Goal: Task Accomplishment & Management: Complete application form

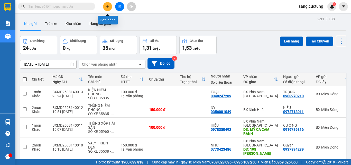
click at [108, 6] on icon "plus" at bounding box center [107, 6] width 3 height 0
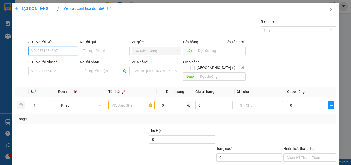
click at [55, 47] on input "SĐT Người Gửi" at bounding box center [53, 51] width 50 height 8
type input "0939569077"
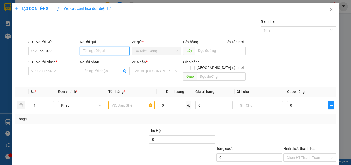
click at [89, 52] on input "Người gửi" at bounding box center [105, 51] width 50 height 8
type input "A HOÀNG CCCD SỐ :"
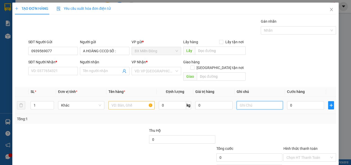
click at [250, 101] on input "text" at bounding box center [260, 105] width 46 height 8
type input "XE27862-0901275375"
click at [36, 101] on input "1" at bounding box center [42, 105] width 23 height 8
type input "6"
click at [121, 101] on input "text" at bounding box center [131, 105] width 46 height 8
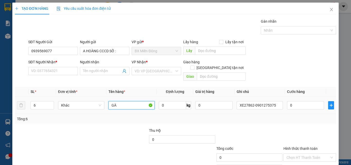
type input "G"
type input "THỰC"
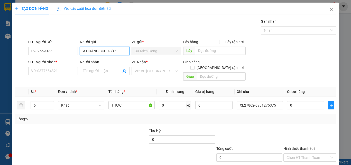
click at [126, 51] on input "A HOÀNG CCCD SỐ :" at bounding box center [105, 51] width 50 height 8
type input "A HOÀNG CCCD SỐ : 079083003298"
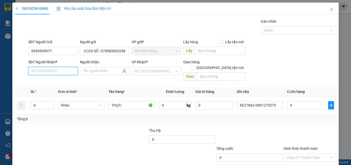
scroll to position [0, 0]
click at [62, 71] on input "SĐT Người Nhận *" at bounding box center [53, 71] width 50 height 8
type input "0981624684"
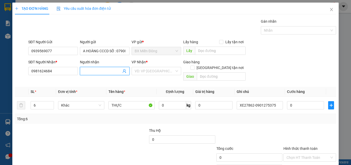
click at [86, 71] on input "Người nhận" at bounding box center [102, 71] width 38 height 6
click at [141, 71] on input "search" at bounding box center [155, 71] width 40 height 8
click at [110, 69] on input "A NHIỆM" at bounding box center [102, 71] width 38 height 6
type input "A KHẢI"
click at [162, 71] on input "search" at bounding box center [155, 71] width 40 height 8
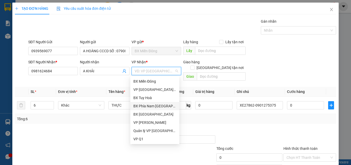
click at [162, 104] on div "BX Phía Nam Nha Trang" at bounding box center [154, 106] width 43 height 6
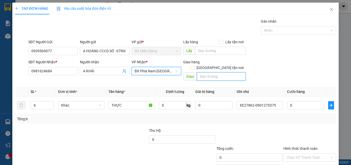
click at [205, 72] on input "text" at bounding box center [221, 76] width 49 height 8
type input "CX LÊ NHIỆM"
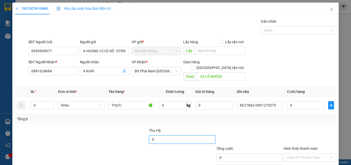
click at [153, 135] on input "0" at bounding box center [182, 139] width 66 height 8
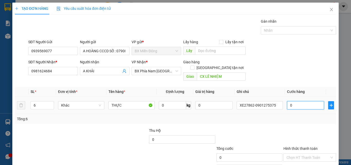
click at [291, 101] on input "0" at bounding box center [305, 105] width 37 height 8
type input "3"
type input "36"
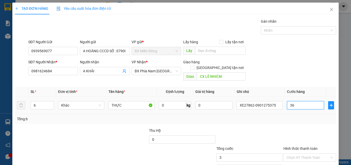
type input "36"
type input "360"
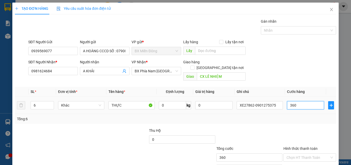
type input "3.600"
type input "36.000"
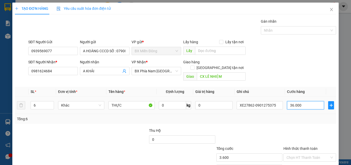
type input "36.000"
type input "360.000"
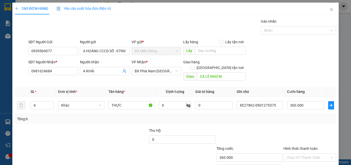
click at [268, 116] on div "Tổng: 6" at bounding box center [175, 119] width 321 height 10
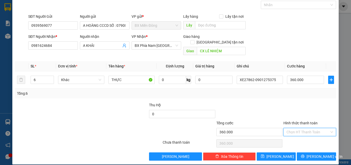
click at [293, 128] on input "Hình thức thanh toán" at bounding box center [307, 132] width 43 height 8
click at [299, 136] on div "Tại văn phòng" at bounding box center [307, 137] width 46 height 6
type input "0"
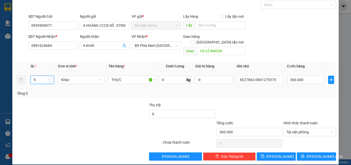
click at [50, 80] on icon "down" at bounding box center [51, 81] width 2 height 2
type input "2"
click at [50, 80] on icon "down" at bounding box center [51, 81] width 2 height 2
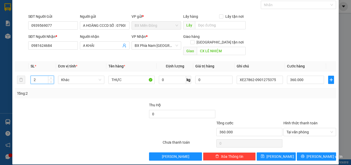
scroll to position [0, 0]
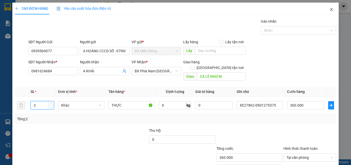
click at [330, 8] on icon "close" at bounding box center [331, 9] width 4 height 4
